Goal: Information Seeking & Learning: Learn about a topic

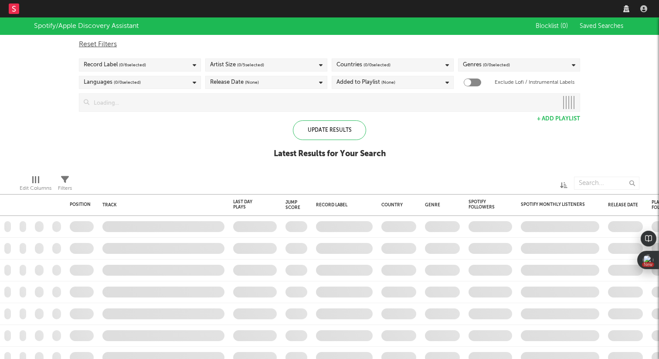
checkbox input "true"
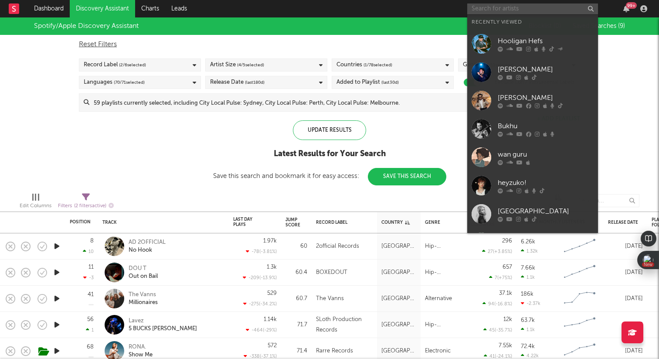
click at [501, 6] on input "text" at bounding box center [532, 8] width 131 height 11
paste input "[URL][DOMAIN_NAME]"
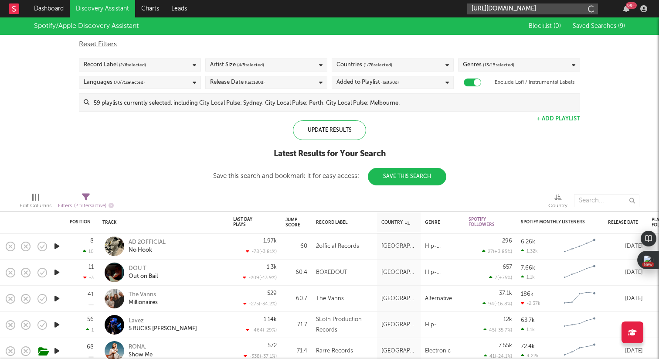
scroll to position [0, 52]
type input "[URL][DOMAIN_NAME]"
click at [519, 9] on input "[URL][DOMAIN_NAME]" at bounding box center [532, 8] width 131 height 11
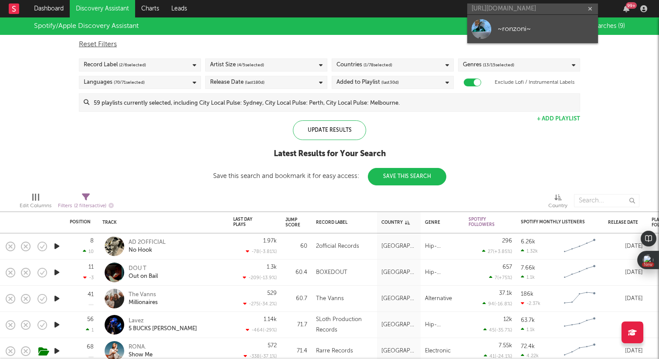
click at [518, 30] on div "~ronzoni~" at bounding box center [546, 29] width 96 height 10
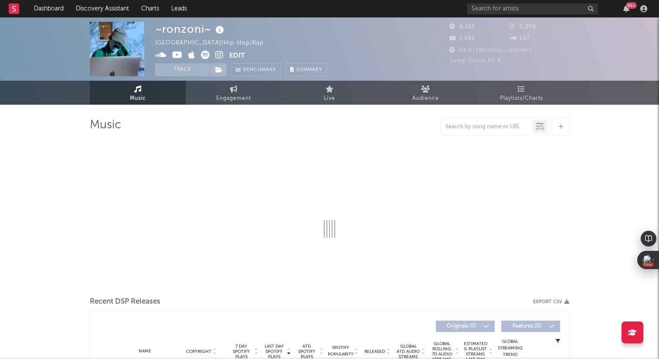
select select "1w"
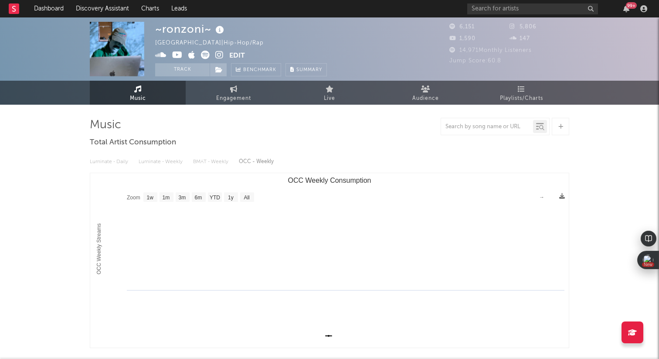
click at [221, 54] on icon at bounding box center [219, 55] width 8 height 9
click at [524, 13] on input "text" at bounding box center [532, 8] width 131 height 11
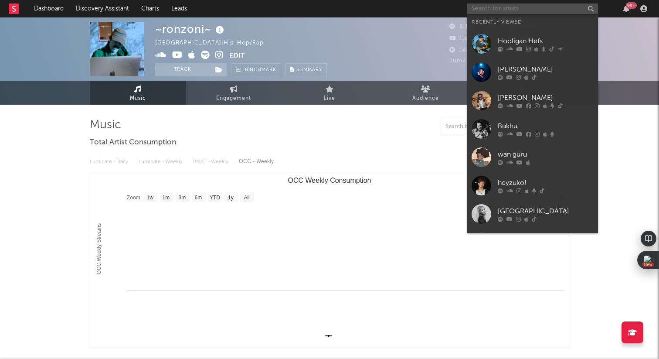
paste input "[URL][DOMAIN_NAME]"
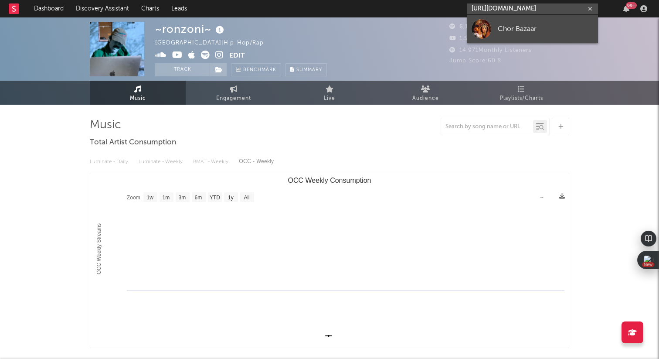
type input "[URL][DOMAIN_NAME]"
click at [517, 30] on div "Chor Bazaar" at bounding box center [546, 29] width 96 height 10
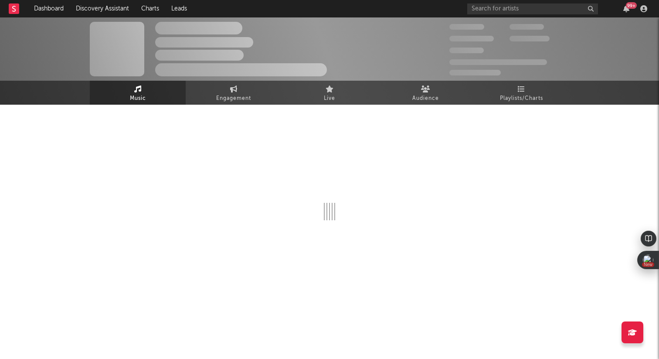
select select "1w"
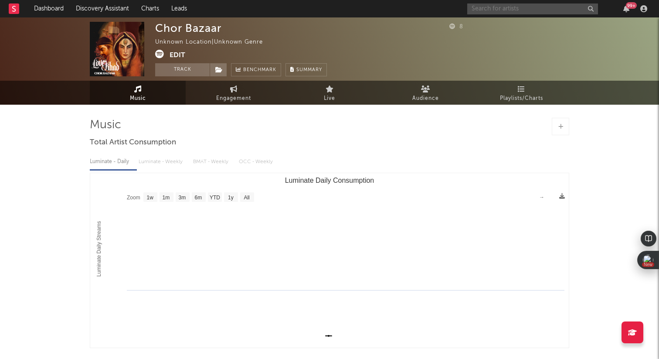
click at [506, 14] on input "text" at bounding box center [532, 8] width 131 height 11
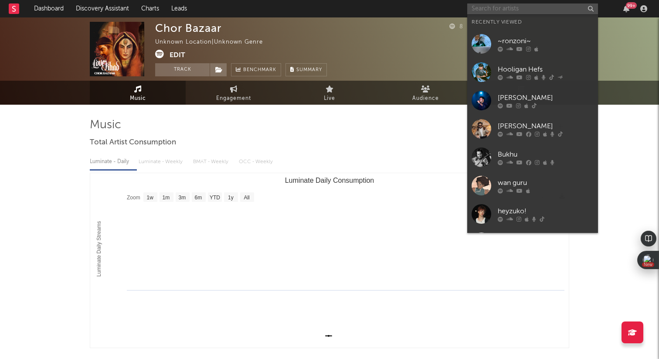
paste input "[URL][DOMAIN_NAME]"
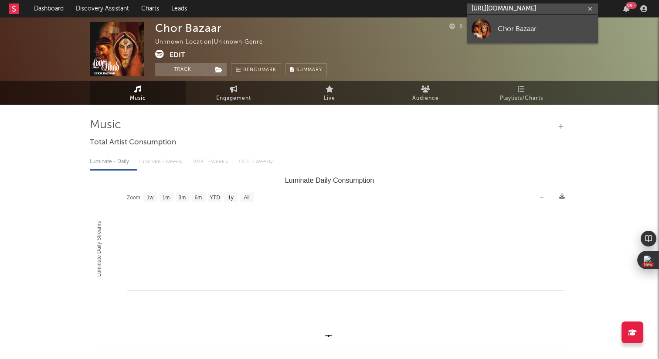
type input "[URL][DOMAIN_NAME]"
click at [508, 27] on div "Chor Bazaar" at bounding box center [546, 29] width 96 height 10
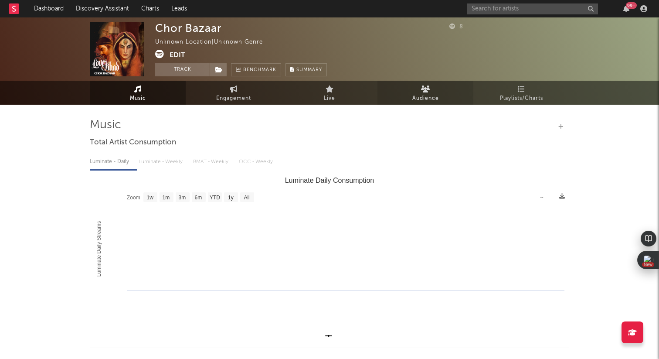
click at [426, 94] on span "Audience" at bounding box center [425, 98] width 27 height 10
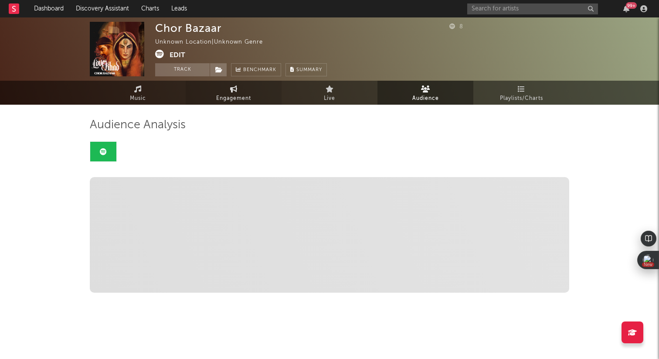
click at [232, 95] on span "Engagement" at bounding box center [233, 98] width 35 height 10
select select "1w"
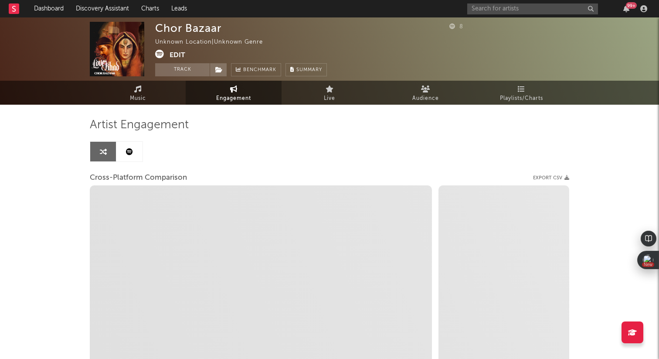
select select "1m"
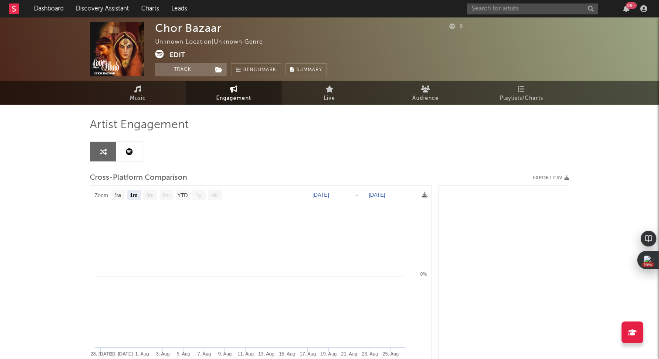
click at [174, 54] on button "Edit" at bounding box center [178, 55] width 16 height 11
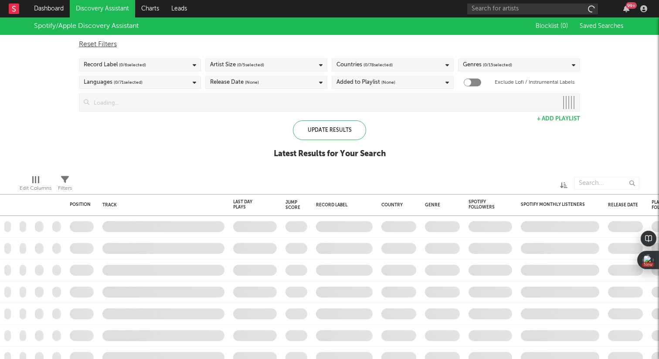
checkbox input "true"
